Goal: Information Seeking & Learning: Learn about a topic

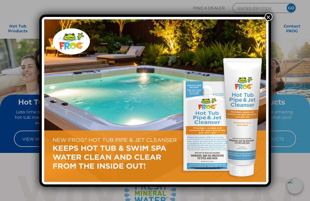
click at [268, 16] on button "×" at bounding box center [268, 17] width 8 height 8
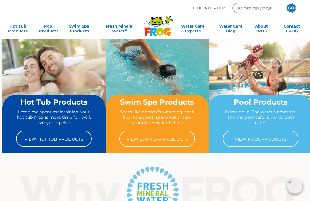
click at [76, 141] on link "View Hot Tub Products" at bounding box center [54, 139] width 76 height 16
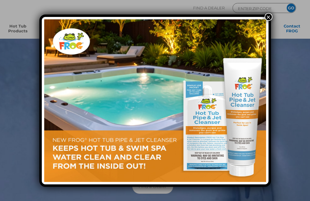
click at [266, 18] on button "×" at bounding box center [268, 17] width 8 height 8
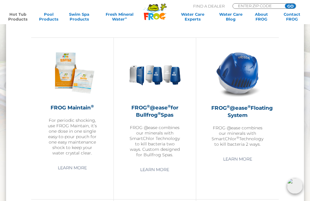
scroll to position [560, 0]
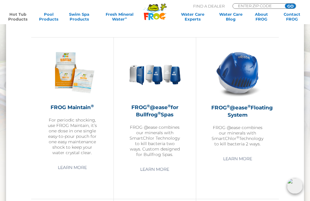
click at [241, 158] on link "Learn More" at bounding box center [237, 158] width 43 height 11
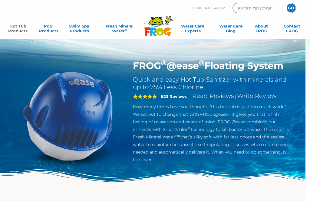
scroll to position [126, 0]
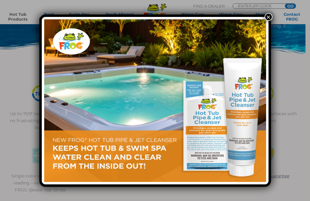
click at [267, 17] on button "×" at bounding box center [268, 17] width 8 height 8
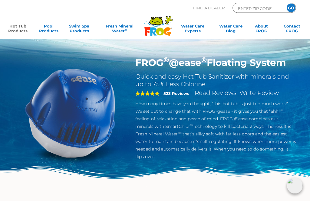
scroll to position [0, 0]
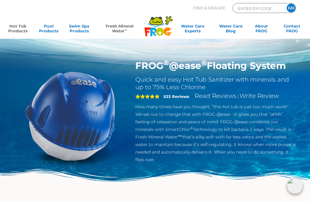
click at [120, 28] on link "Fresh Mineral Water ∞" at bounding box center [119, 30] width 43 height 12
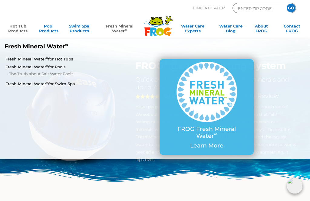
click at [13, 57] on link "Fresh Mineral Water ∞ for Hot Tubs" at bounding box center [54, 58] width 98 height 5
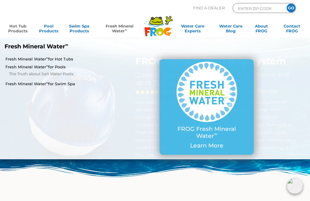
click at [249, 11] on input "ENTER ZIP CODE" at bounding box center [257, 8] width 41 height 7
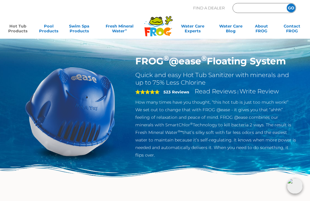
click at [252, 9] on input "Zip Code Form" at bounding box center [257, 8] width 41 height 7
type input "37174"
click at [291, 8] on input "GO" at bounding box center [290, 8] width 9 height 9
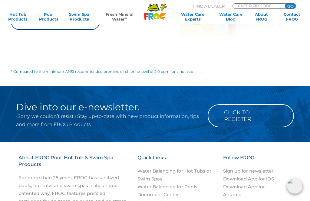
scroll to position [723, 0]
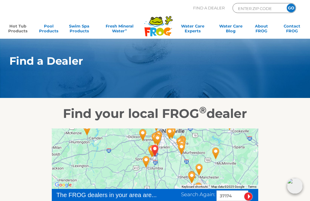
click at [19, 28] on link "Hot Tub Products" at bounding box center [18, 30] width 24 height 12
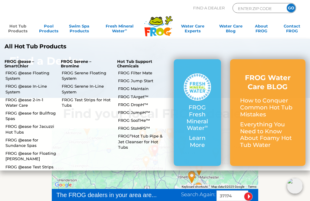
click at [270, 134] on p "Everything You Need to Know About Foamy Hot Tub Water" at bounding box center [267, 135] width 55 height 28
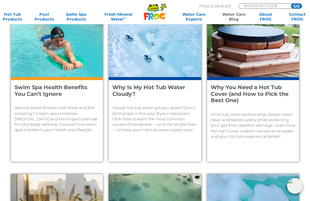
scroll to position [369, 0]
click at [177, 125] on p "Cloudy hot tub water got you down? Don’t let that get in the way of your relaxa…" at bounding box center [154, 119] width 85 height 28
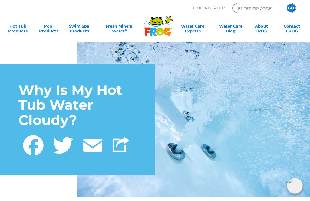
click at [162, 24] on icon at bounding box center [156, 21] width 14 height 8
